Goal: Transaction & Acquisition: Purchase product/service

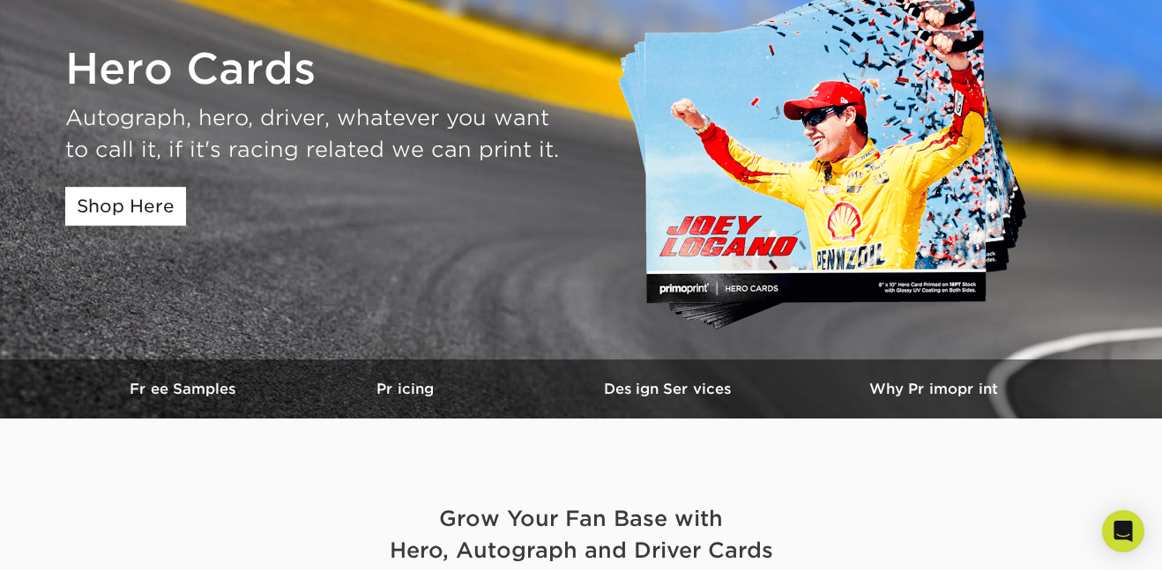
scroll to position [185, 0]
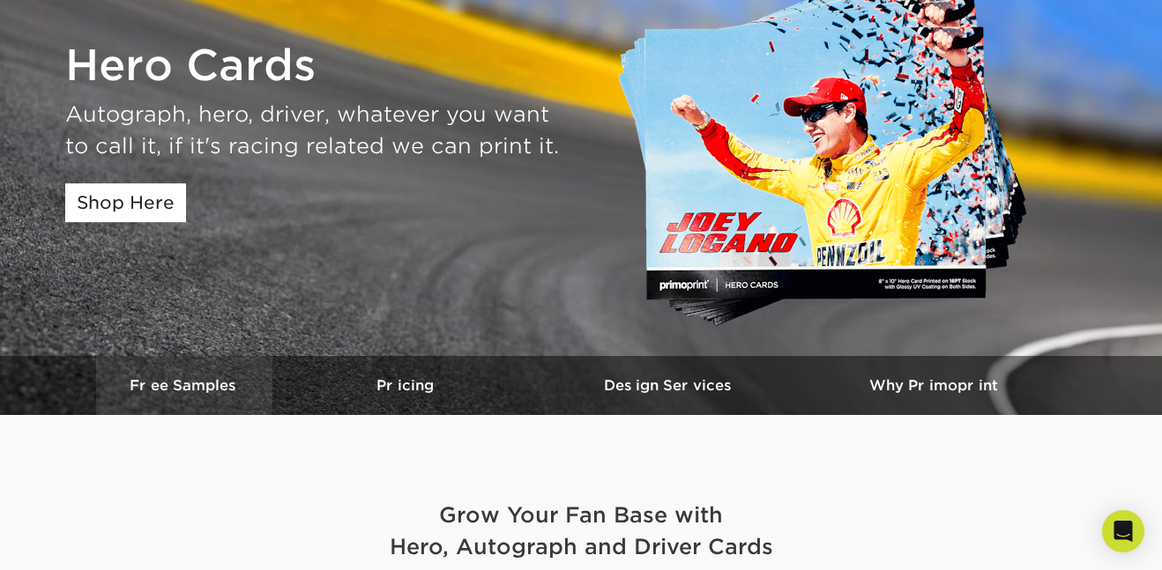
click at [228, 378] on h3 "Free Samples" at bounding box center [184, 385] width 176 height 17
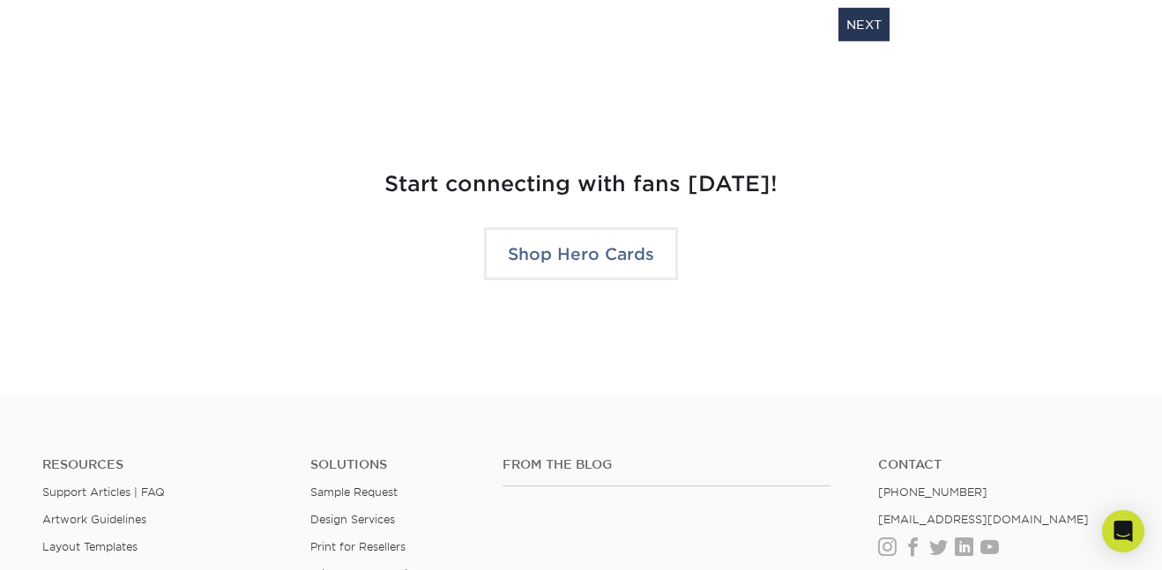
scroll to position [3720, 0]
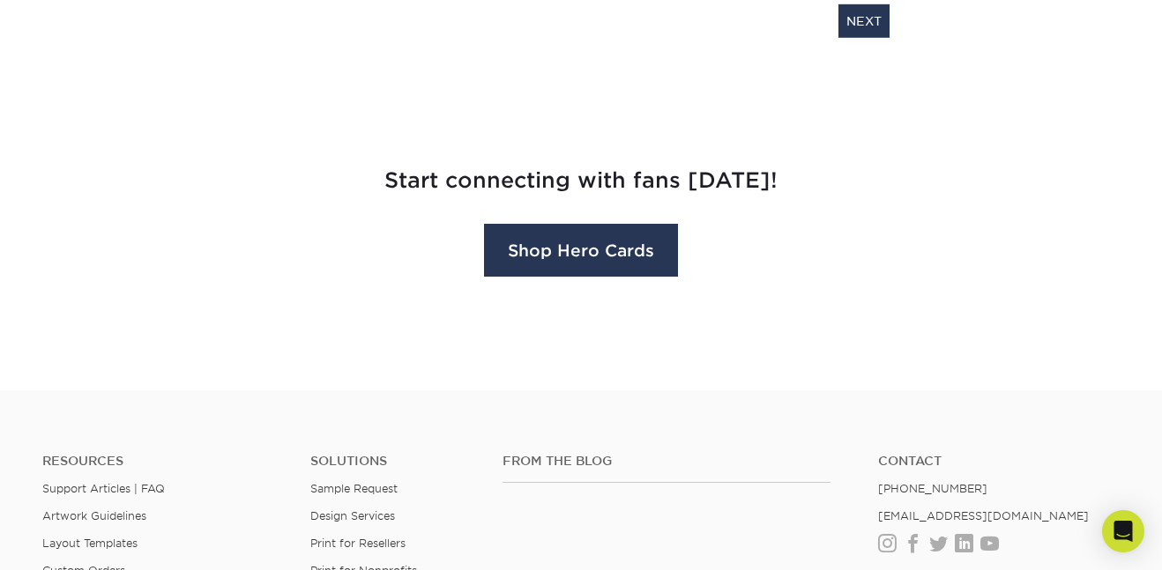
click at [567, 256] on link "Shop Hero Cards" at bounding box center [581, 250] width 194 height 53
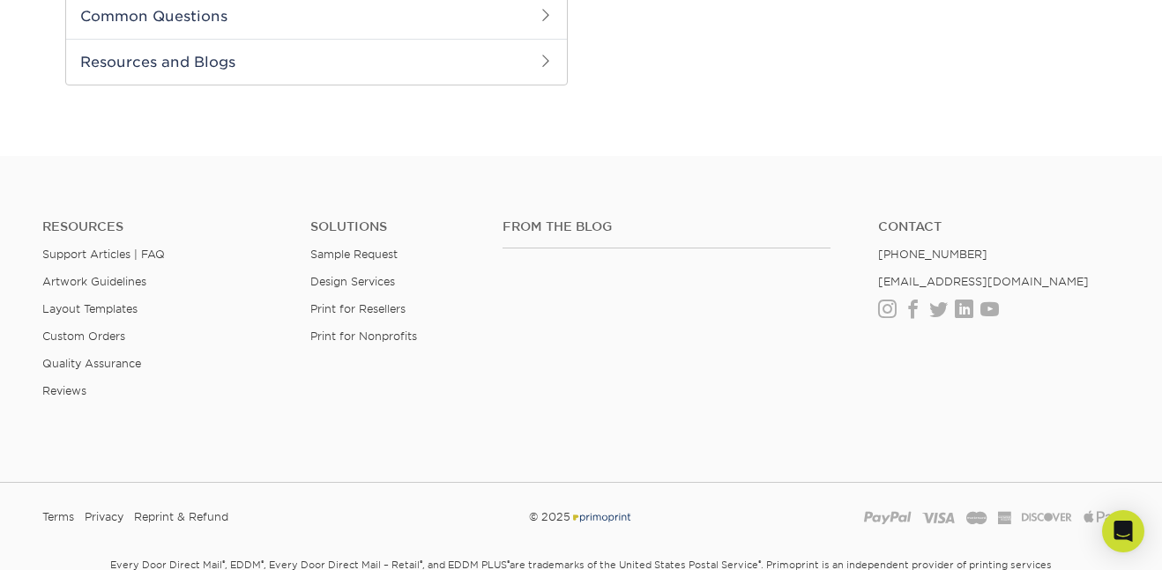
scroll to position [904, 0]
